Goal: Navigation & Orientation: Go to known website

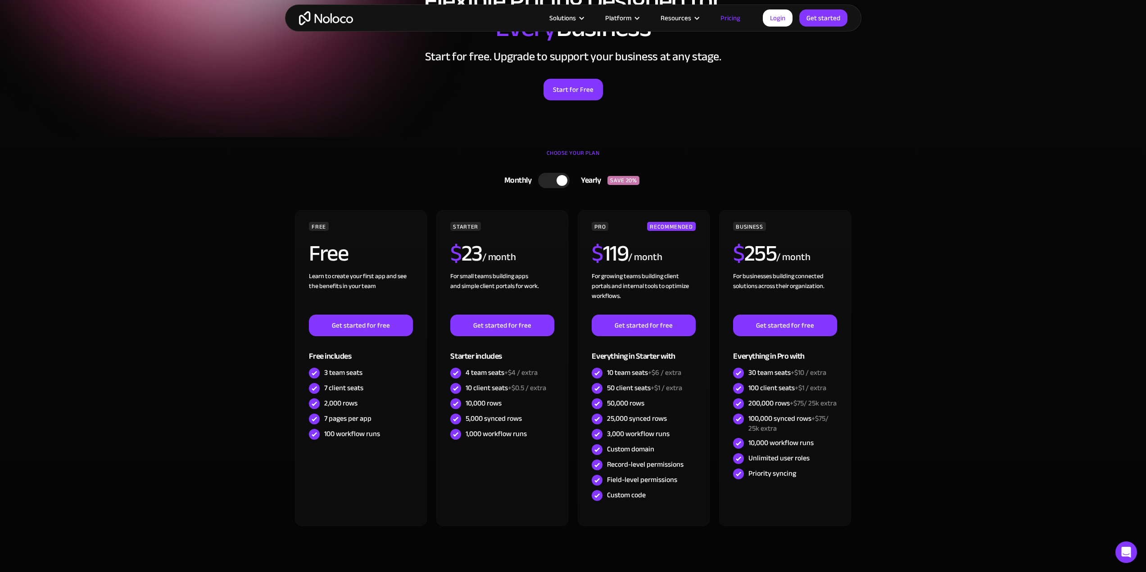
scroll to position [90, 0]
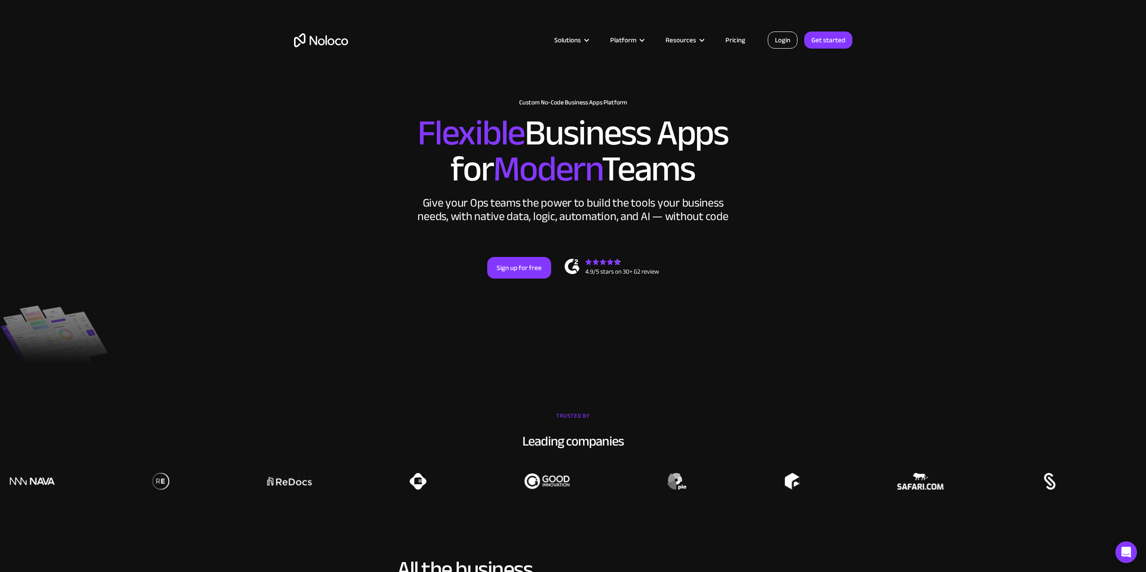
click at [776, 39] on link "Login" at bounding box center [783, 40] width 30 height 17
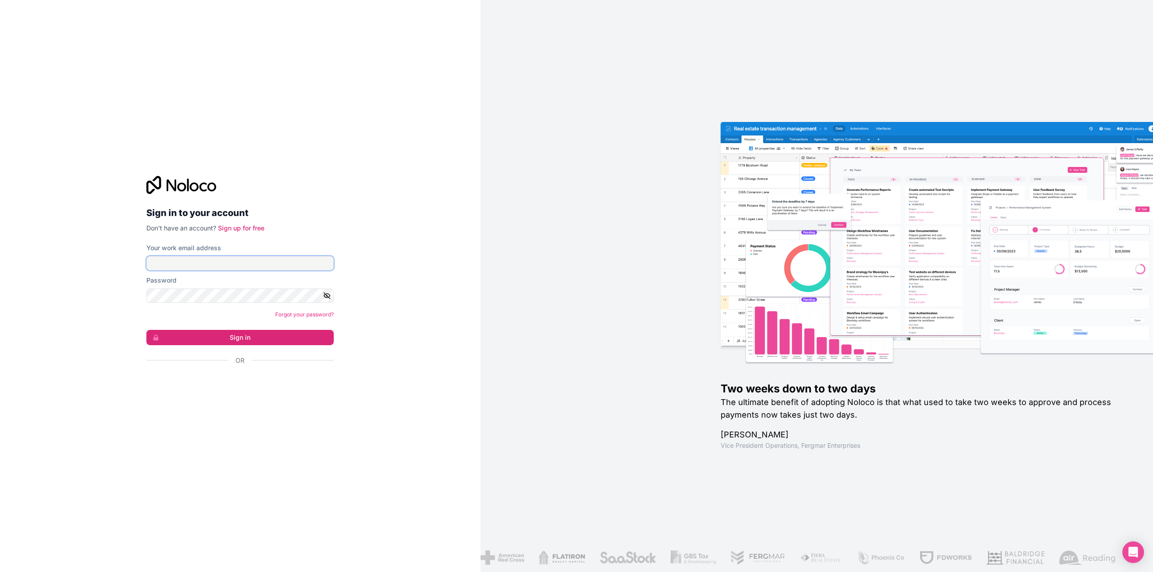
drag, startPoint x: 260, startPoint y: 265, endPoint x: 259, endPoint y: 269, distance: 4.7
click at [260, 265] on input "Your work email address" at bounding box center [239, 263] width 187 height 14
type input "[PERSON_NAME][EMAIL_ADDRESS][DOMAIN_NAME]"
click at [289, 333] on button "Sign in" at bounding box center [239, 337] width 187 height 15
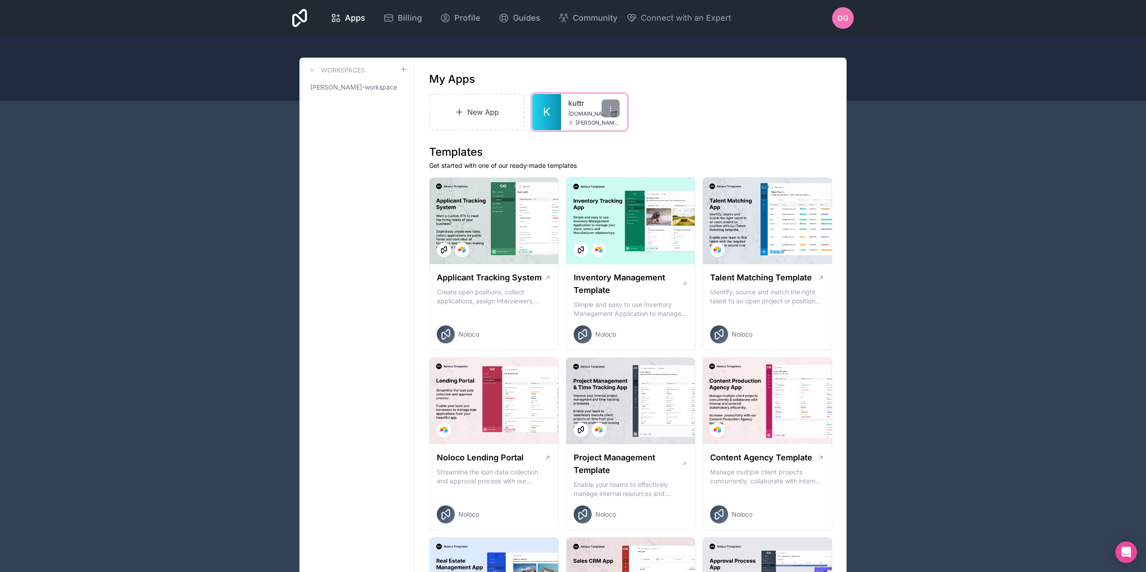
click at [573, 114] on span "kuttr.noloco.co" at bounding box center [587, 113] width 39 height 7
